Goal: Download file/media

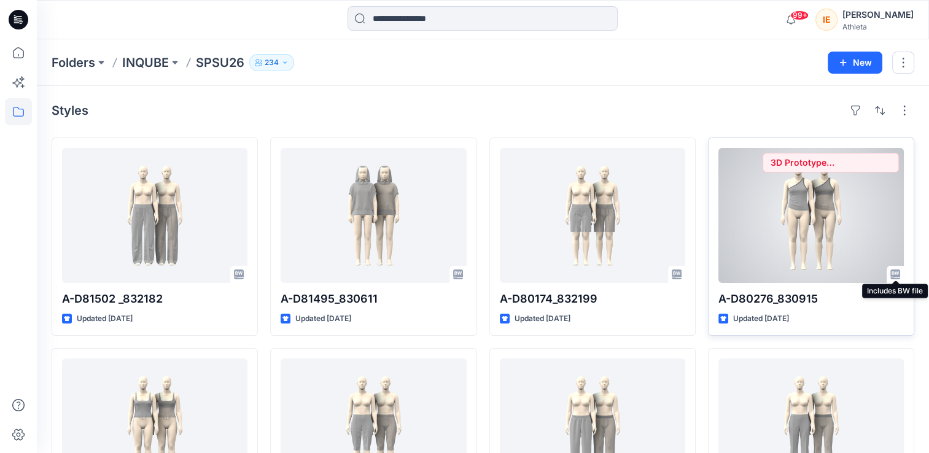
click at [897, 276] on icon at bounding box center [896, 275] width 10 height 10
click at [881, 254] on div at bounding box center [811, 215] width 185 height 135
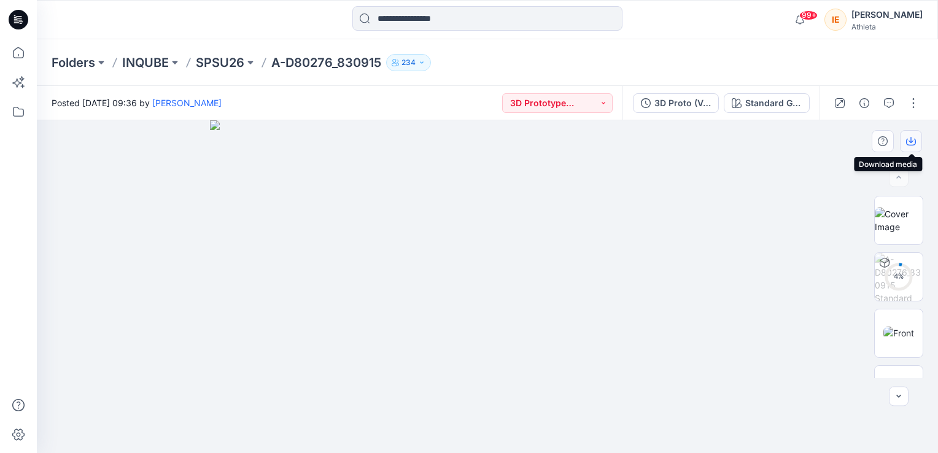
click at [907, 141] on icon "button" at bounding box center [912, 142] width 10 height 7
click at [911, 107] on button "button" at bounding box center [914, 103] width 20 height 20
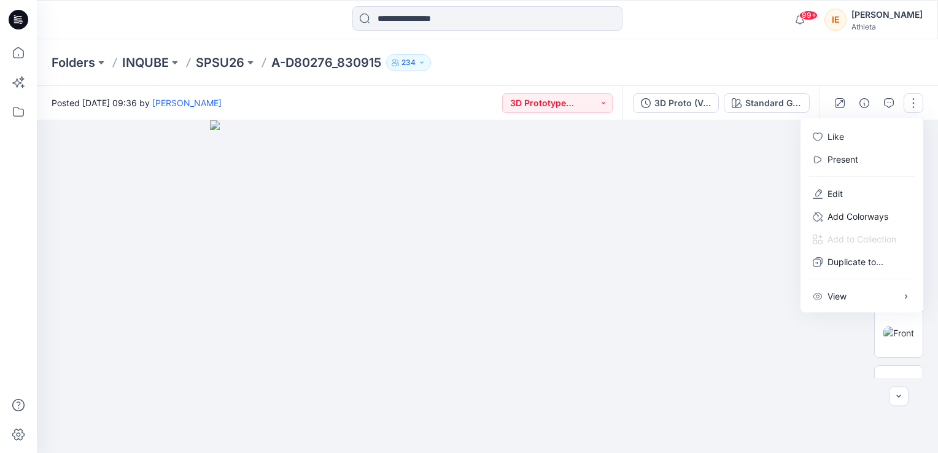
click at [897, 63] on div "Folders INQUBE SPSU26 A-D80276_830915 234" at bounding box center [488, 62] width 902 height 47
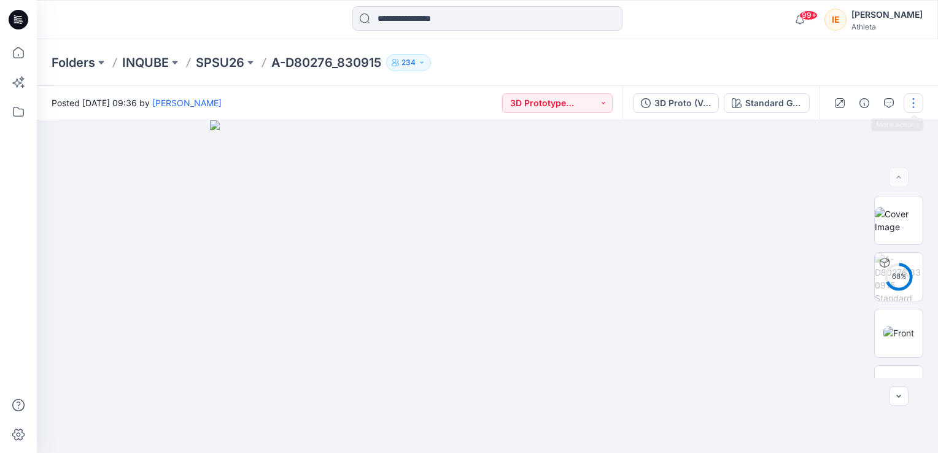
click at [907, 107] on button "button" at bounding box center [914, 103] width 20 height 20
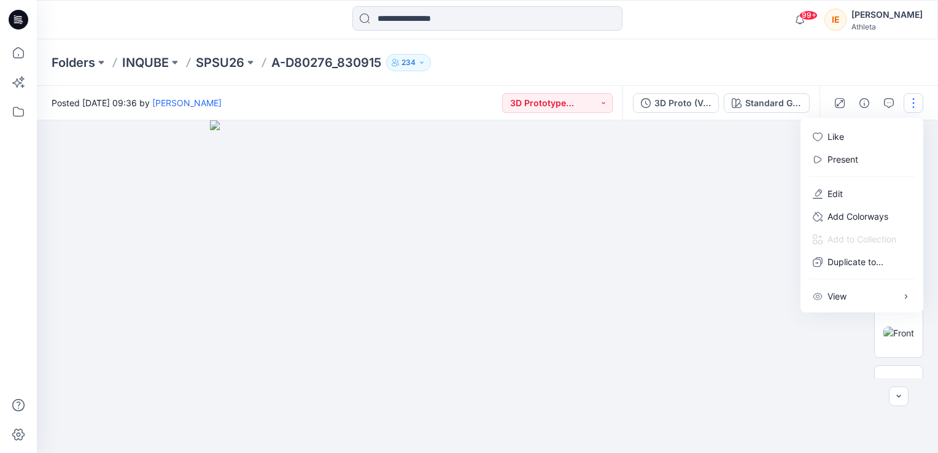
click at [867, 72] on div "Folders INQUBE SPSU26 A-D80276_830915 234" at bounding box center [488, 62] width 902 height 47
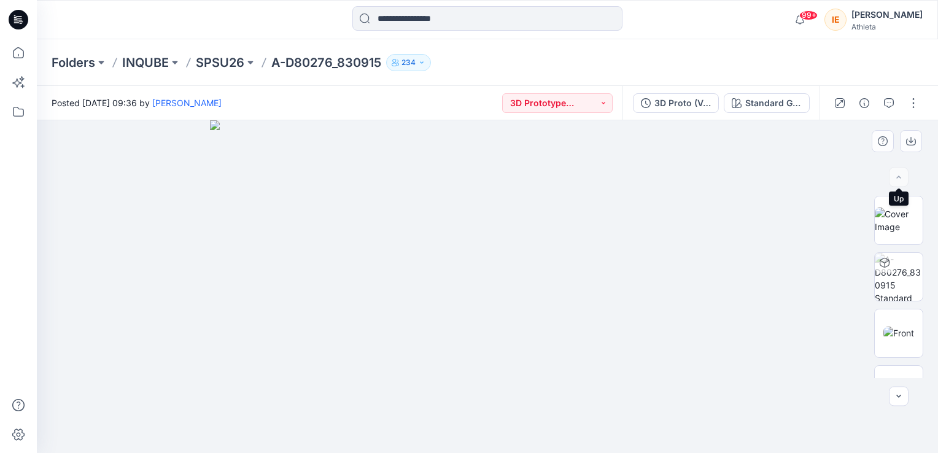
click at [904, 176] on div at bounding box center [899, 178] width 20 height 20
click at [783, 105] on div "Standard Grey Scale" at bounding box center [774, 103] width 57 height 14
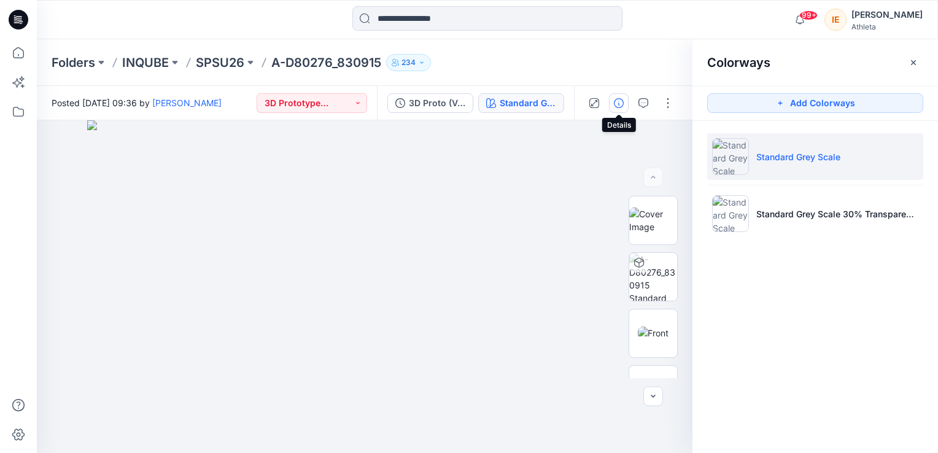
click at [614, 104] on button "button" at bounding box center [619, 103] width 20 height 20
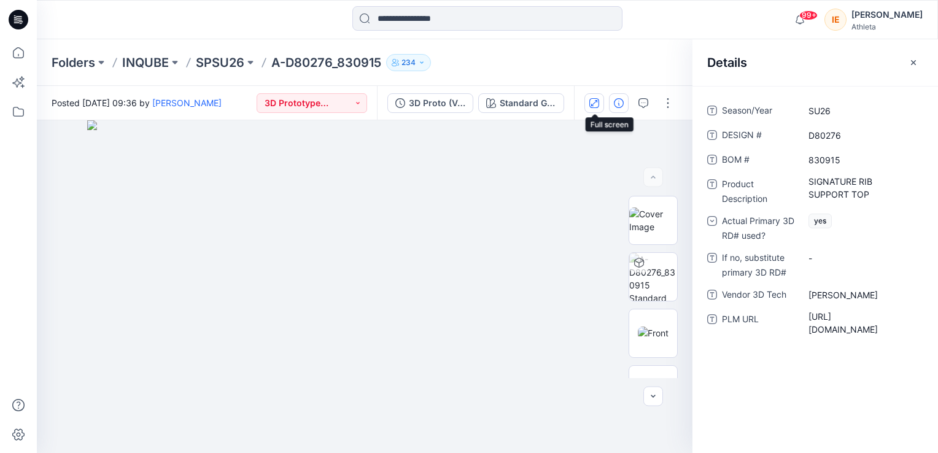
click at [598, 103] on icon "button" at bounding box center [595, 103] width 10 height 10
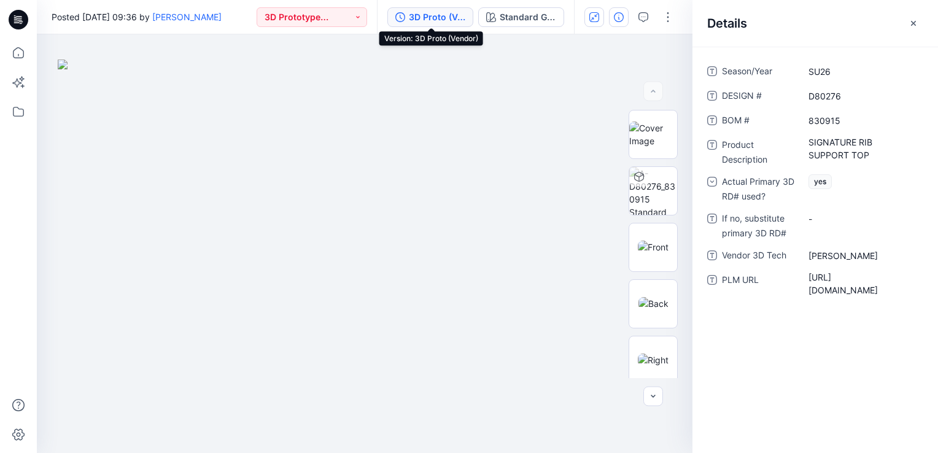
click at [445, 20] on div "3D Proto (Vendor)" at bounding box center [437, 17] width 57 height 14
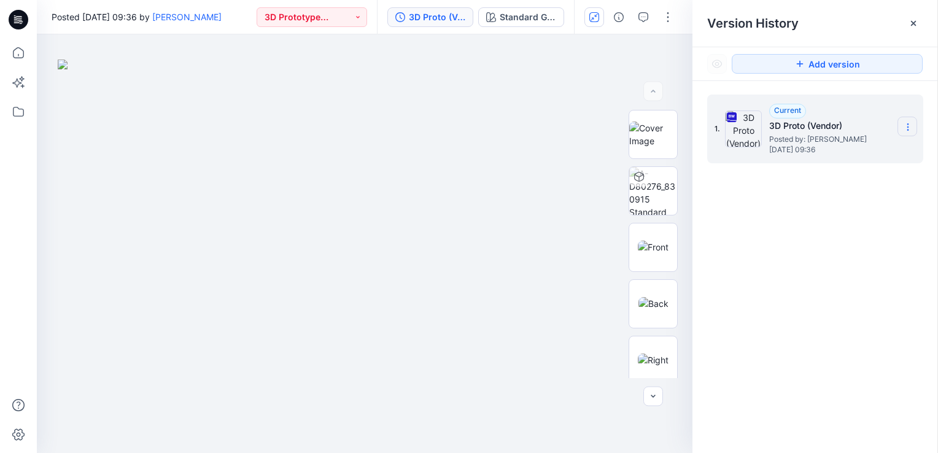
click at [906, 127] on icon at bounding box center [908, 127] width 10 height 10
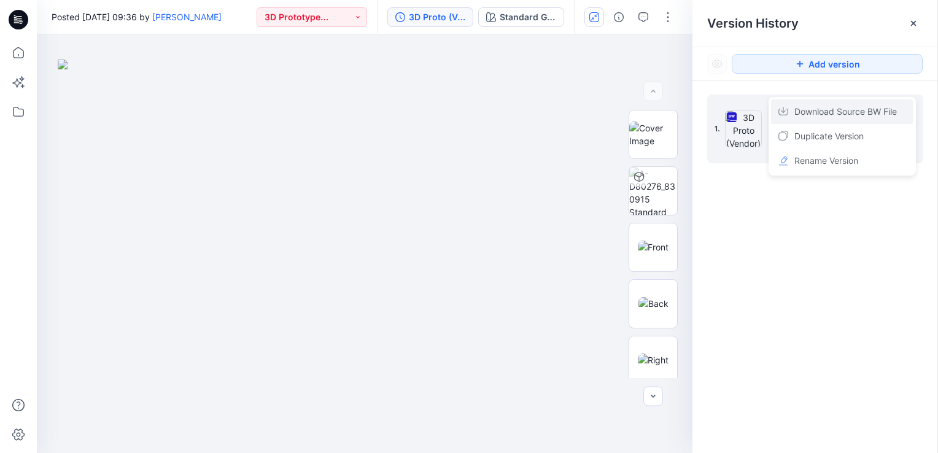
click at [856, 119] on span "Download Source BW File" at bounding box center [846, 111] width 103 height 15
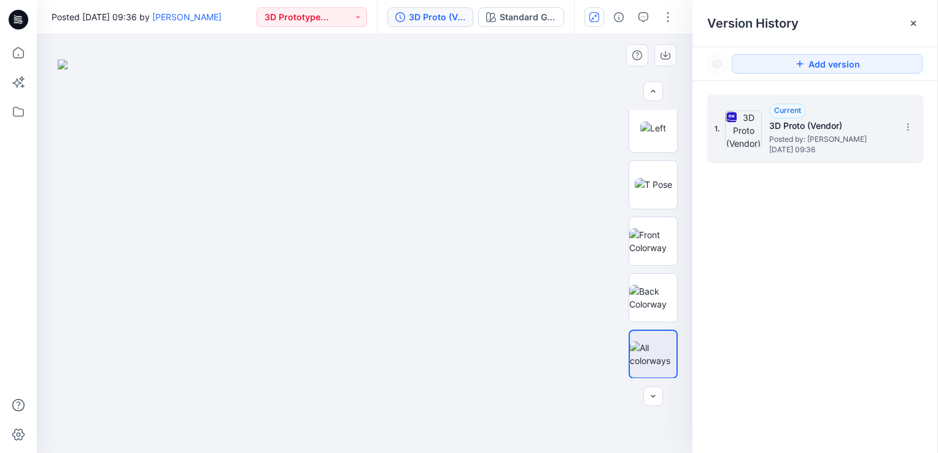
scroll to position [104, 0]
